Goal: Information Seeking & Learning: Learn about a topic

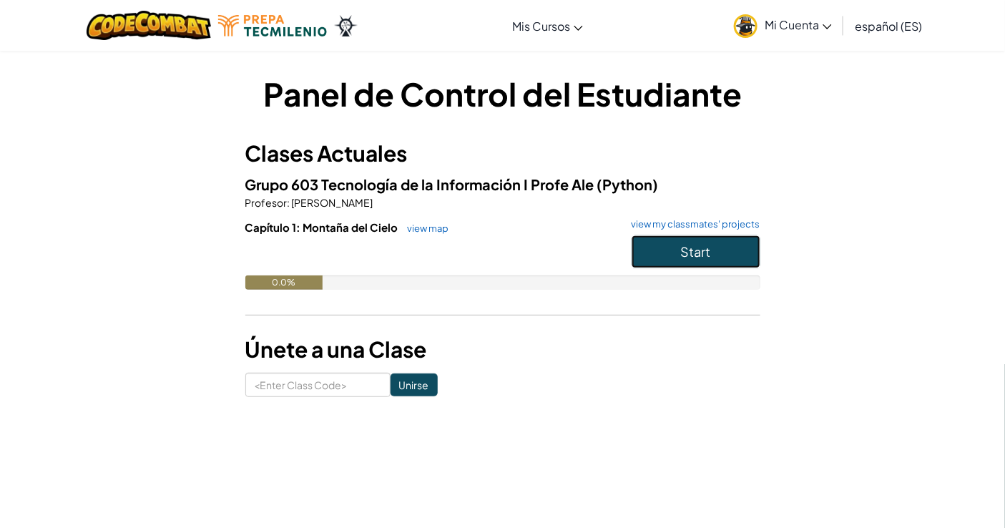
click at [697, 250] on span "Start" at bounding box center [696, 251] width 30 height 16
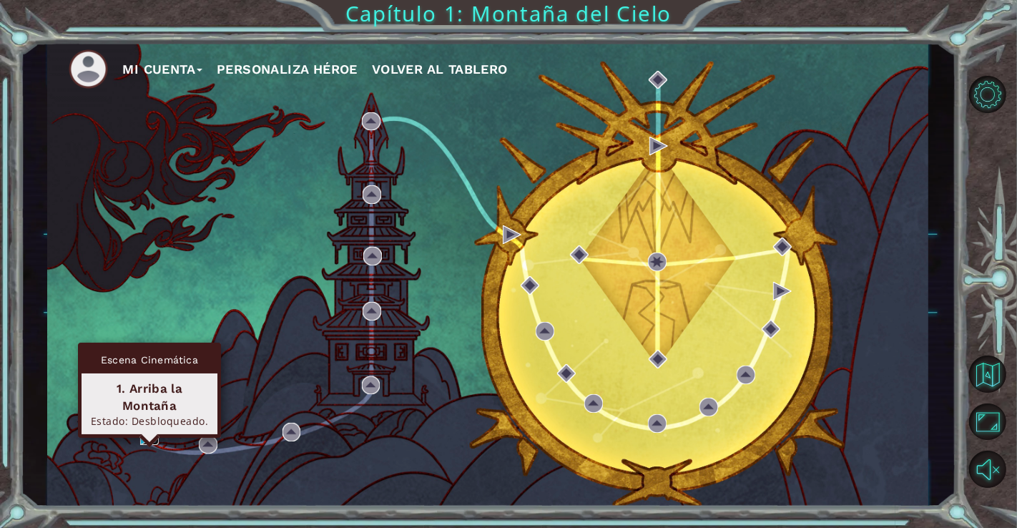
click at [147, 440] on img at bounding box center [149, 435] width 19 height 19
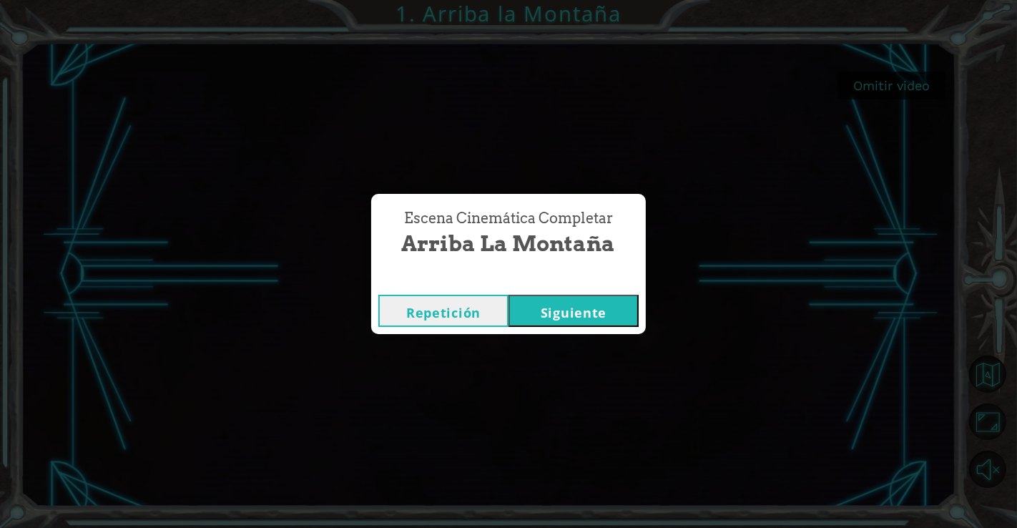
click at [620, 309] on button "Siguiente" at bounding box center [574, 311] width 130 height 32
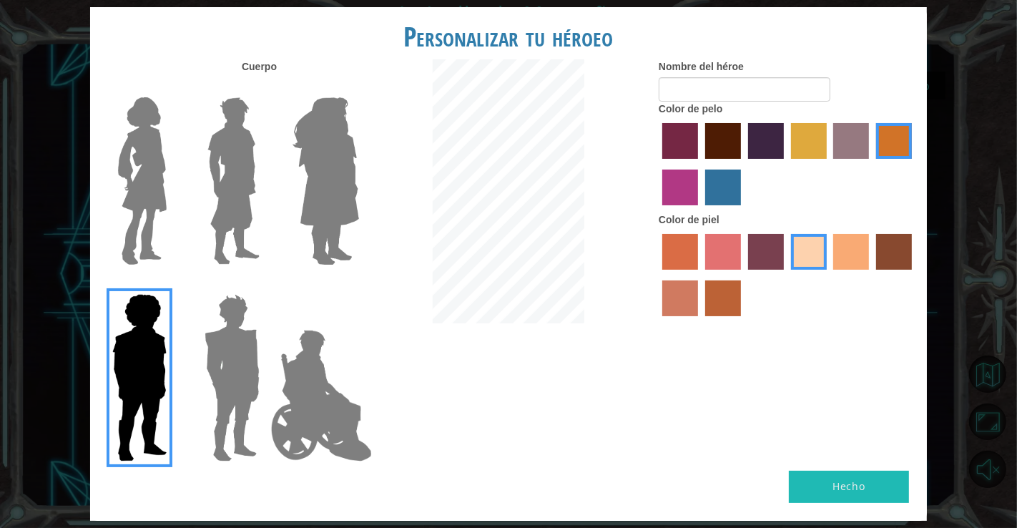
click at [963, 116] on div "Personalizar tu héroeo [PERSON_NAME] Nombre del héroe Color de pelo Color [PERS…" at bounding box center [508, 264] width 1017 height 528
click at [140, 140] on img at bounding box center [142, 181] width 60 height 179
click at [172, 88] on input "Hero Connie" at bounding box center [172, 88] width 0 height 0
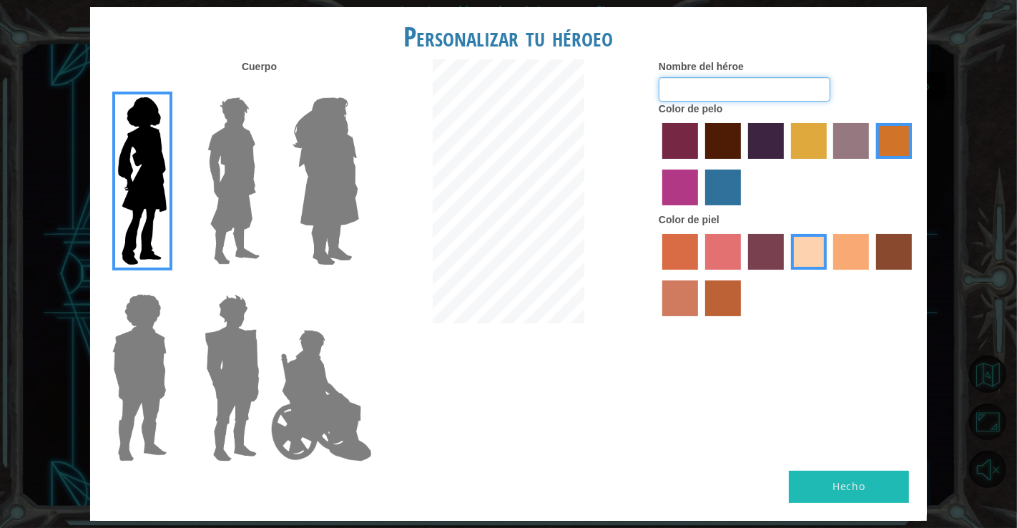
click at [708, 94] on input "Nombre del héroe" at bounding box center [745, 89] width 172 height 24
type input "[PERSON_NAME]"
click at [817, 485] on button "Hecho" at bounding box center [849, 487] width 120 height 32
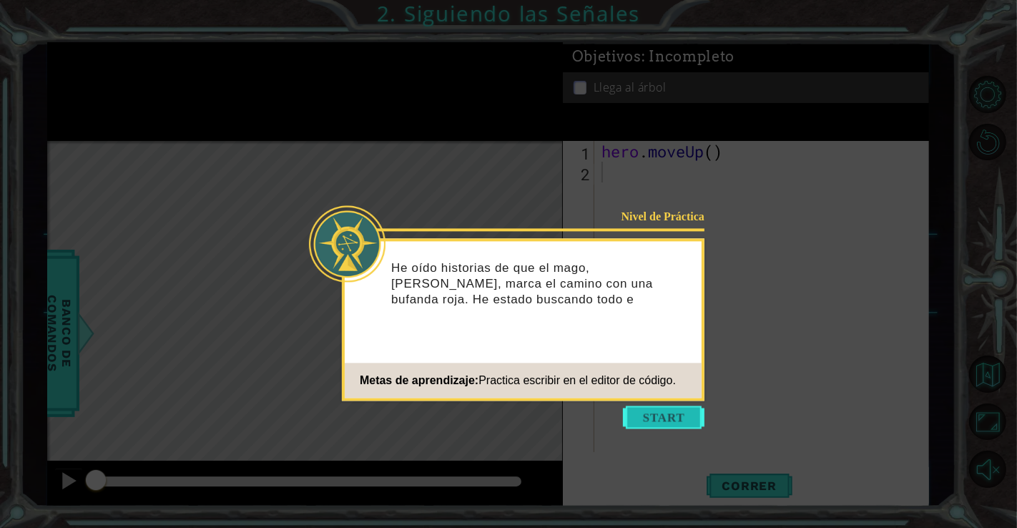
click at [662, 416] on button "Start" at bounding box center [664, 417] width 82 height 23
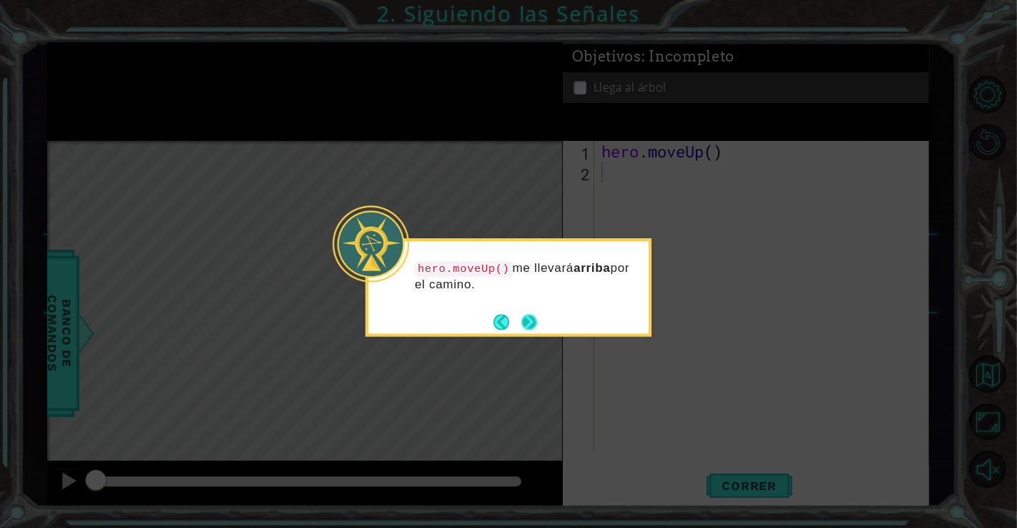
click at [525, 325] on button "Next" at bounding box center [529, 322] width 16 height 16
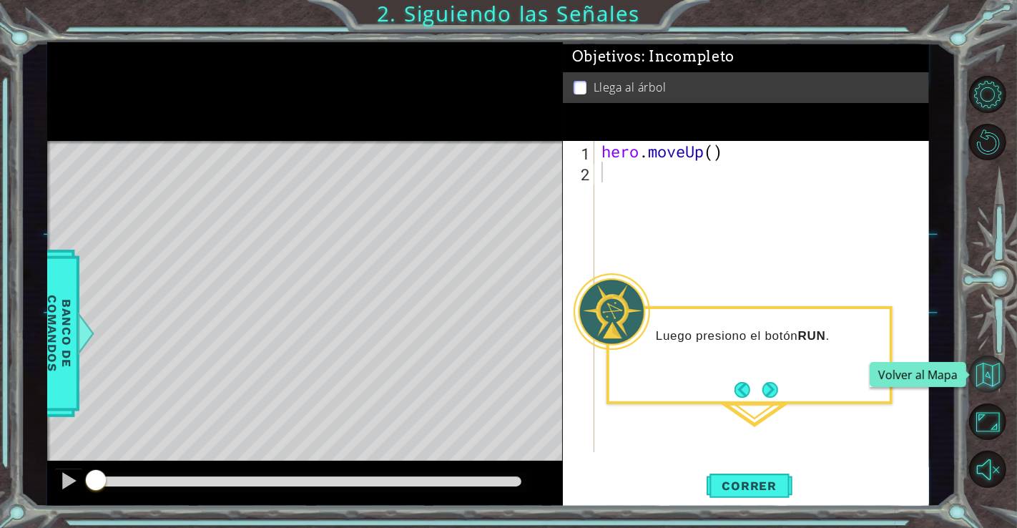
click at [984, 374] on button "Volver al Mapa" at bounding box center [987, 373] width 37 height 37
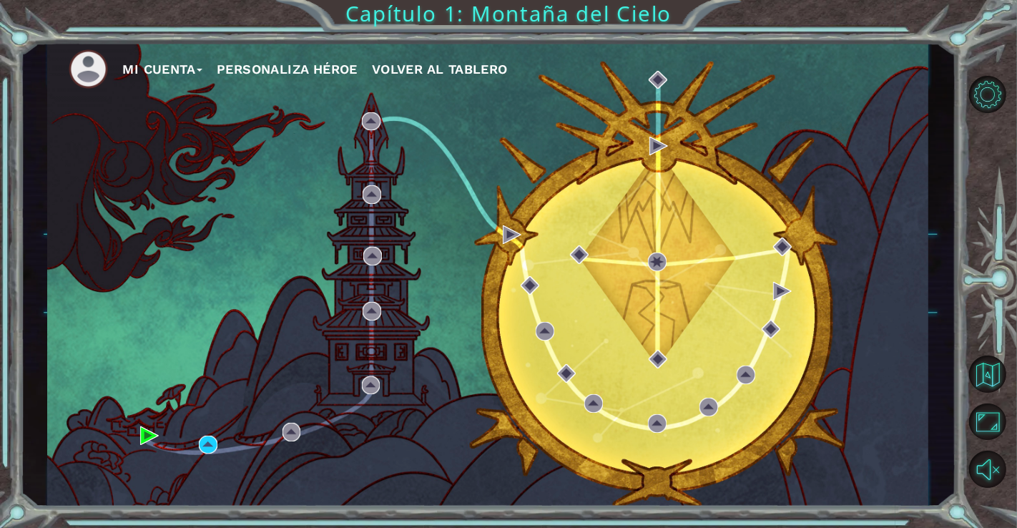
click at [139, 62] on button "Mi Cuenta" at bounding box center [162, 69] width 80 height 21
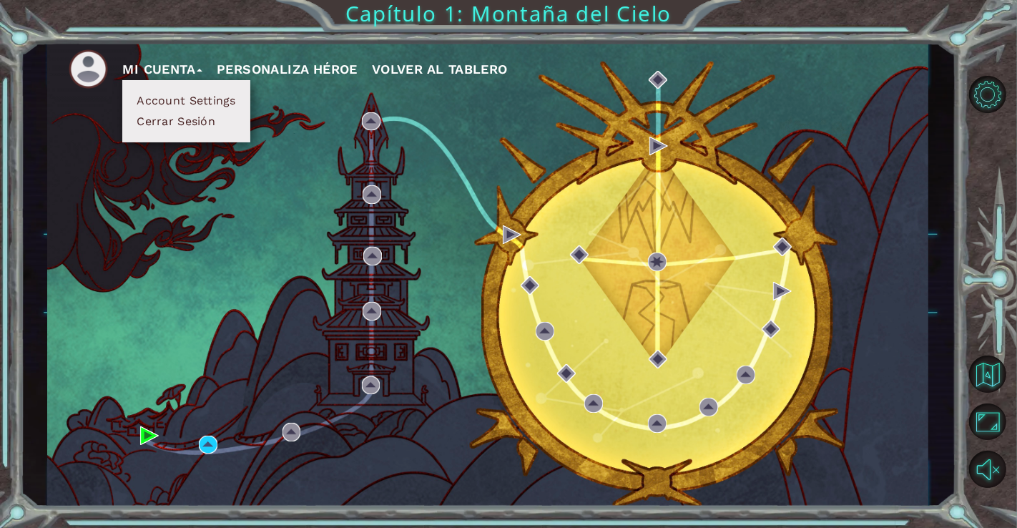
click at [204, 124] on button "Cerrar Sesión" at bounding box center [175, 122] width 87 height 16
